Goal: Entertainment & Leisure: Consume media (video, audio)

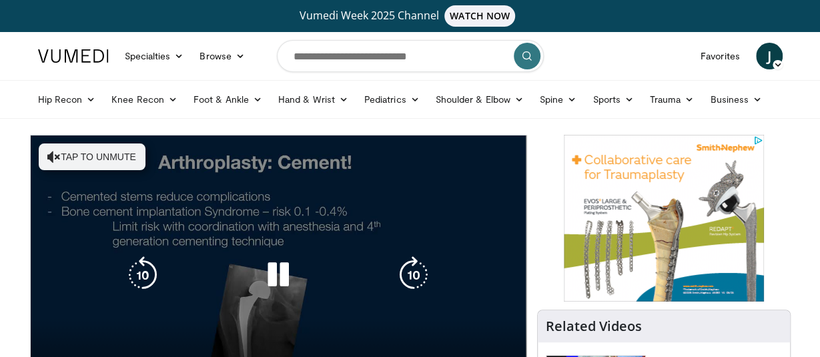
click at [131, 154] on button "Tap to unmute" at bounding box center [92, 157] width 107 height 27
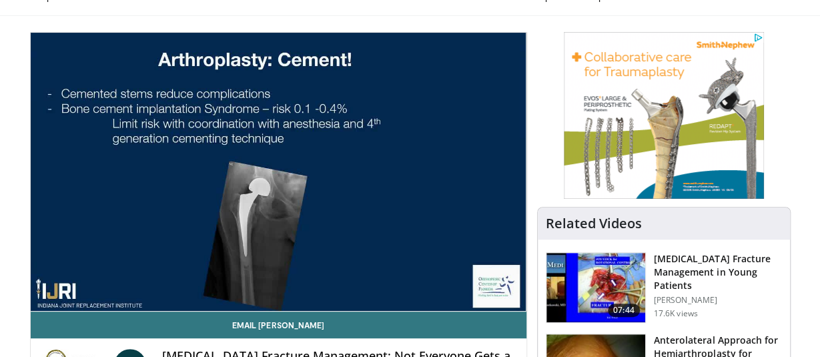
scroll to position [121, 0]
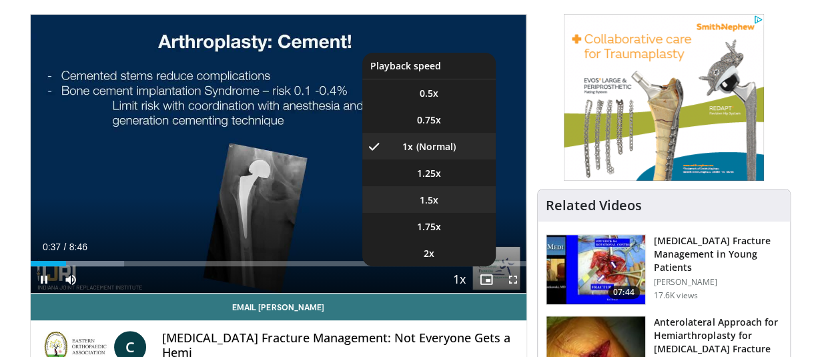
click at [438, 200] on span "1.5x" at bounding box center [429, 200] width 19 height 13
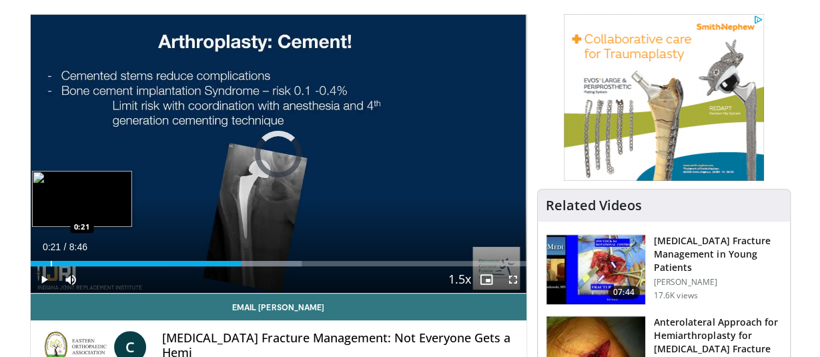
click at [51, 264] on div "Progress Bar" at bounding box center [51, 263] width 1 height 5
